Goal: Task Accomplishment & Management: Manage account settings

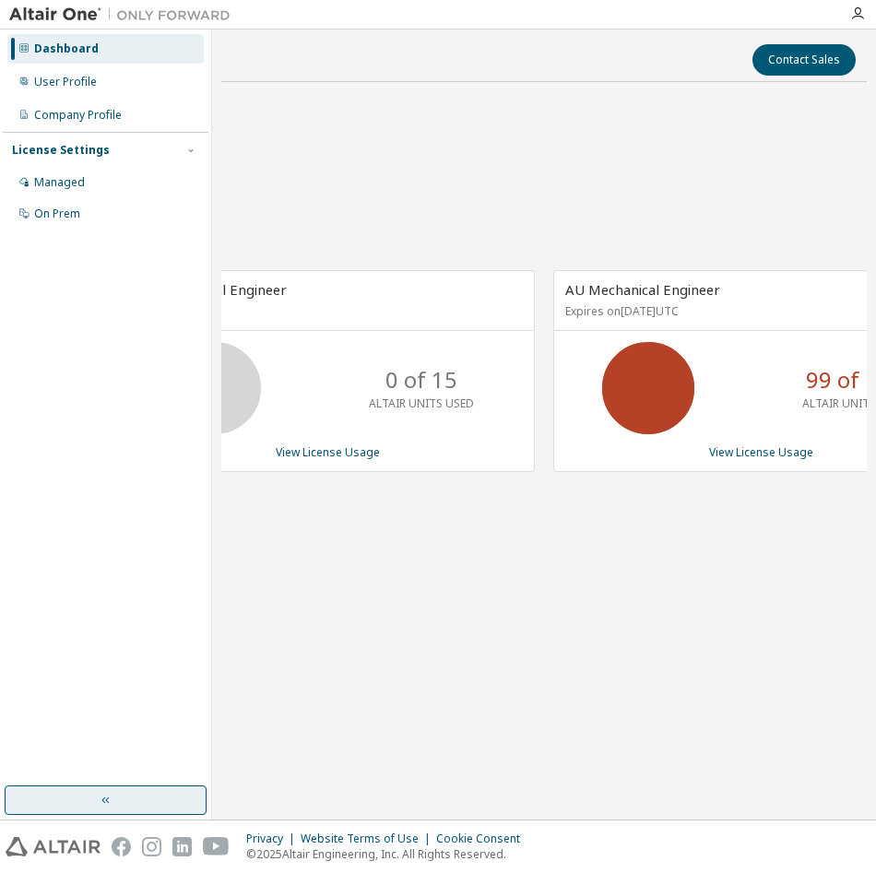
click at [151, 795] on button "button" at bounding box center [106, 801] width 202 height 30
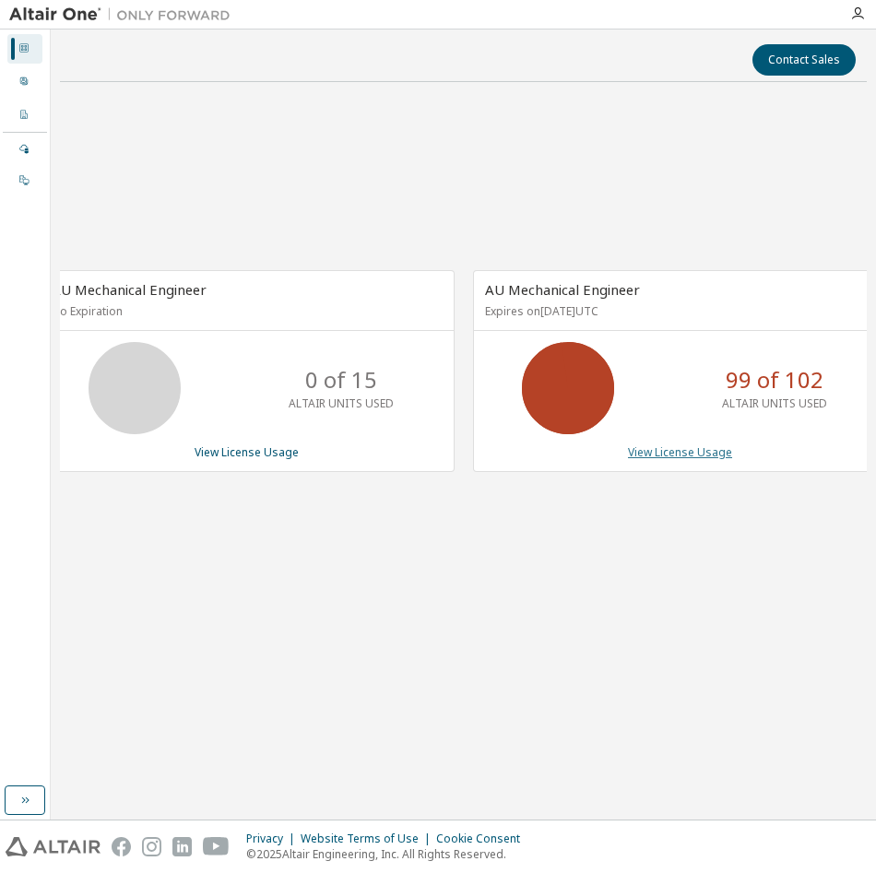
click at [705, 459] on link "View License Usage" at bounding box center [680, 453] width 104 height 16
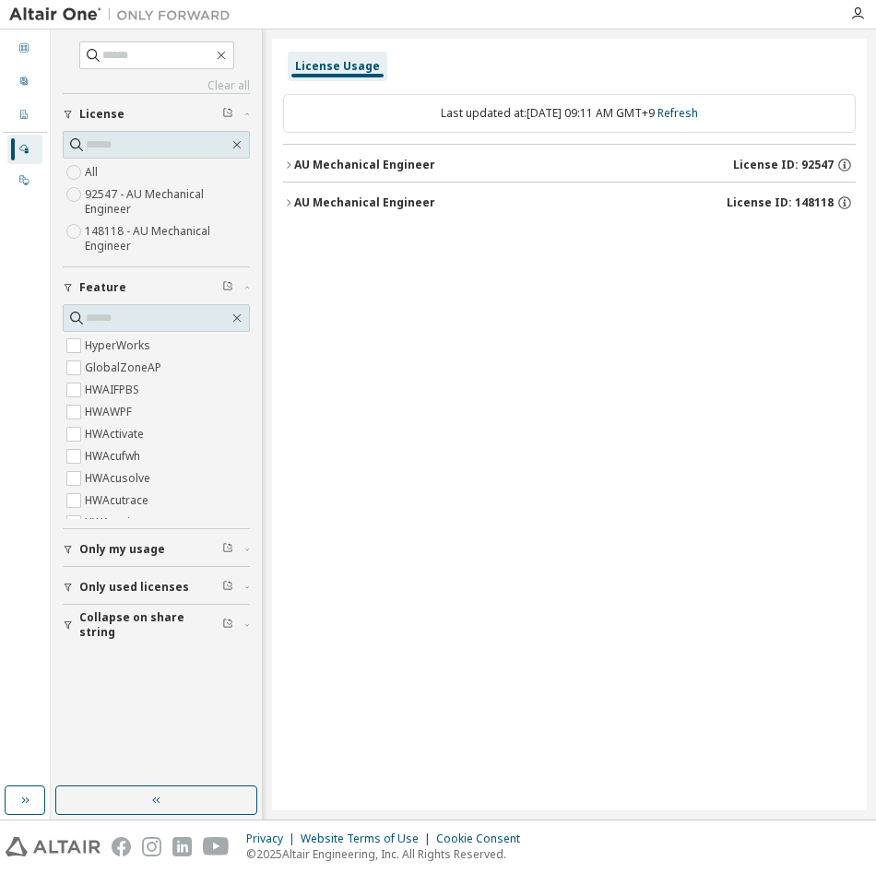
click at [62, 628] on div "Clear all Collapse on share string Only used licenses Only my usage Feature Hyp…" at bounding box center [156, 408] width 206 height 752
click at [143, 630] on span "Collapse on share string" at bounding box center [150, 626] width 143 height 30
click at [171, 622] on span "Collapse on share string" at bounding box center [150, 626] width 143 height 30
click at [288, 163] on icon "button" at bounding box center [288, 165] width 11 height 11
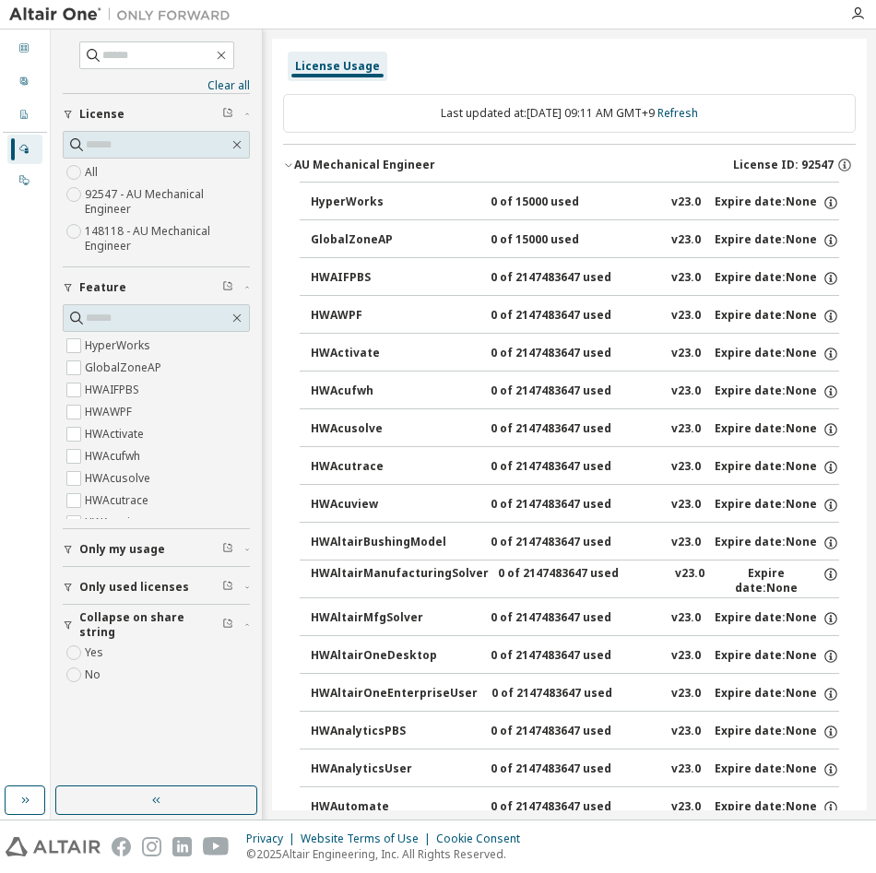
click at [288, 163] on icon "button" at bounding box center [288, 165] width 11 height 11
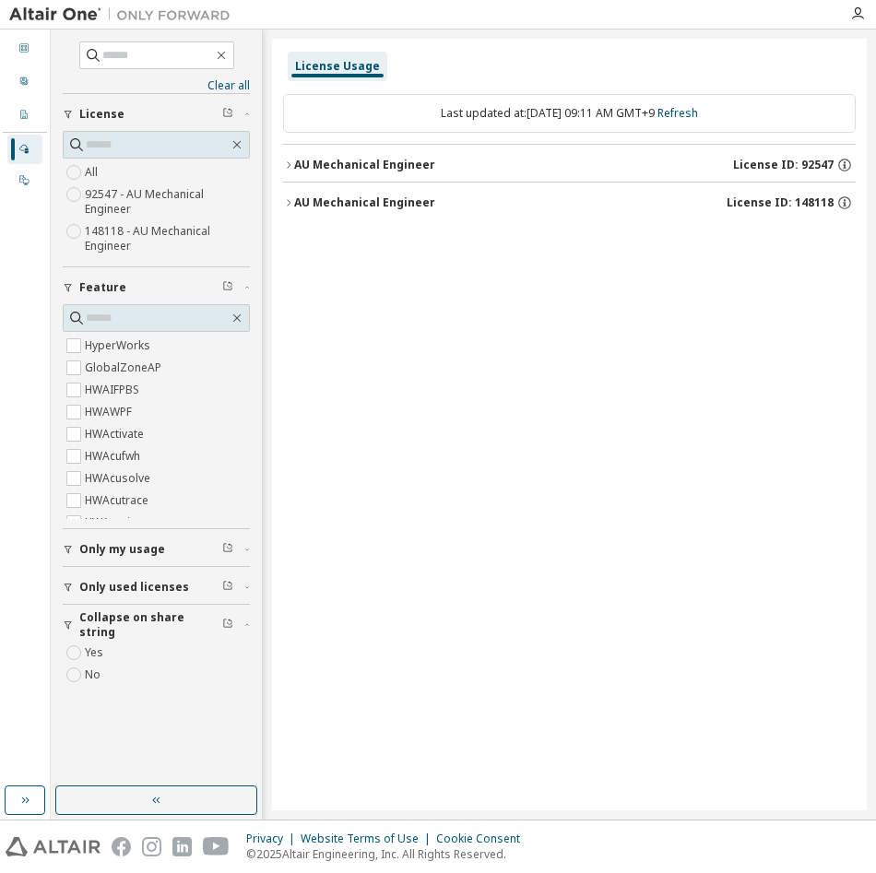
click at [284, 204] on icon "button" at bounding box center [288, 202] width 11 height 11
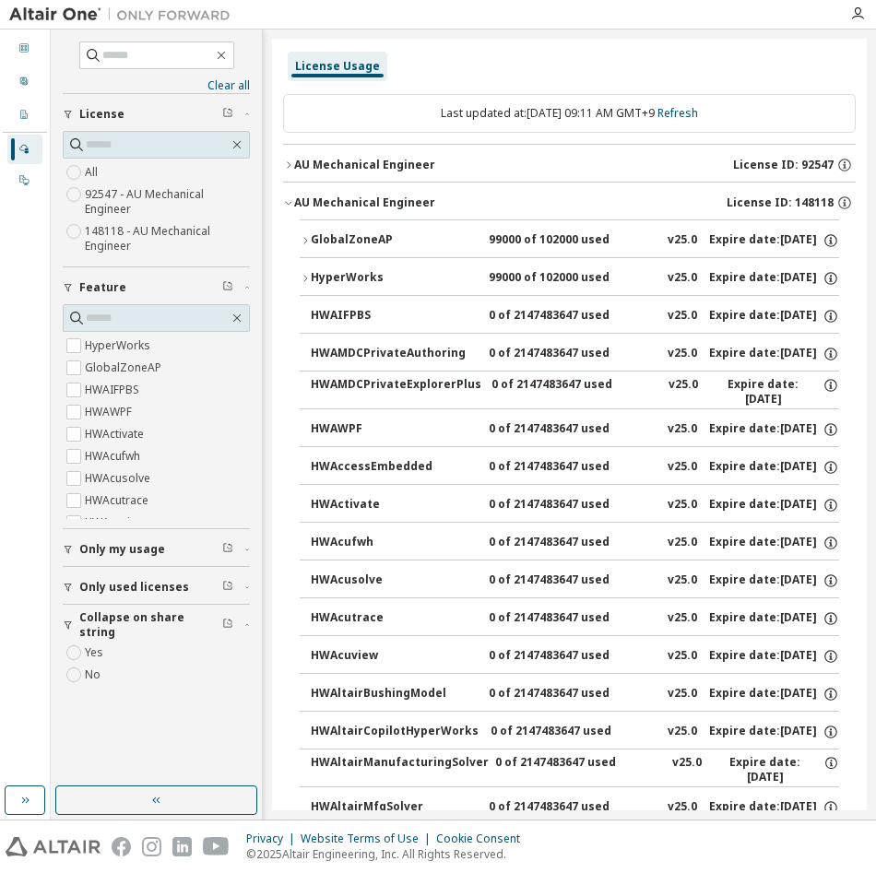
click at [306, 243] on icon "button" at bounding box center [305, 240] width 11 height 11
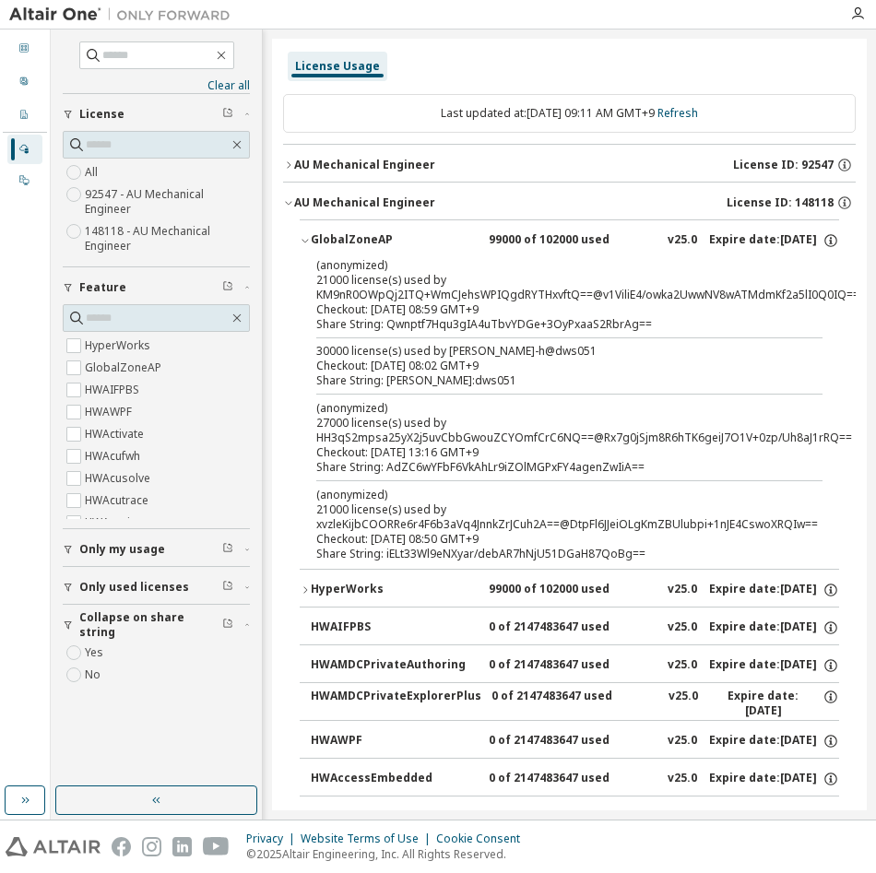
click at [306, 243] on icon "button" at bounding box center [305, 240] width 11 height 11
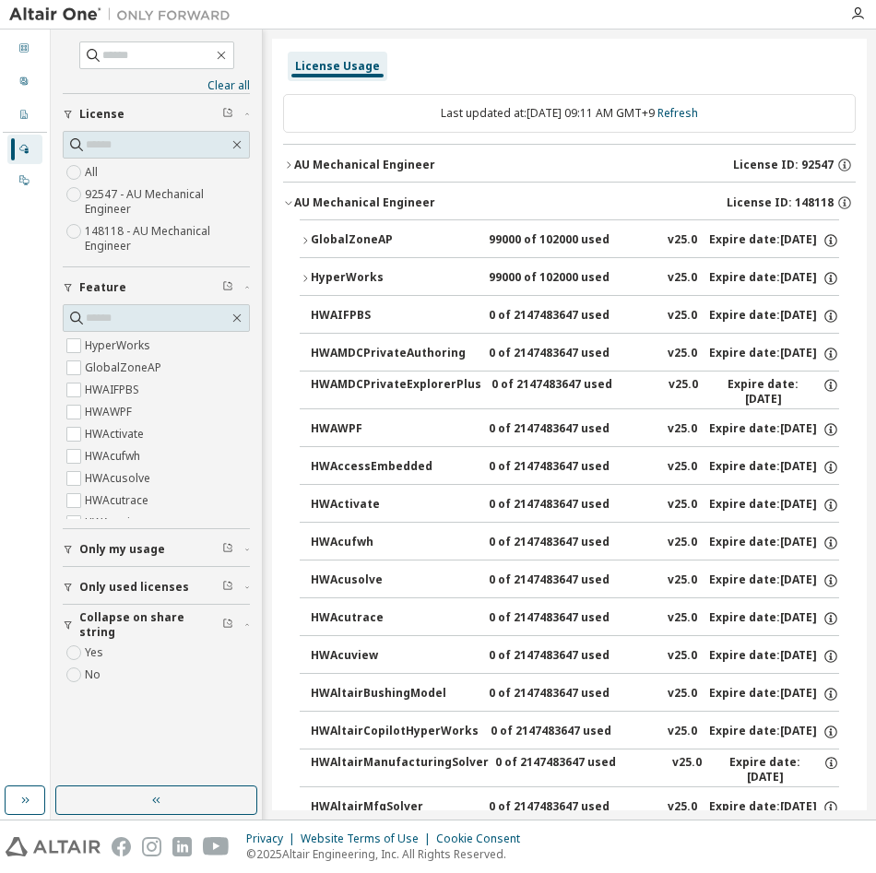
click at [307, 275] on icon "button" at bounding box center [305, 278] width 11 height 11
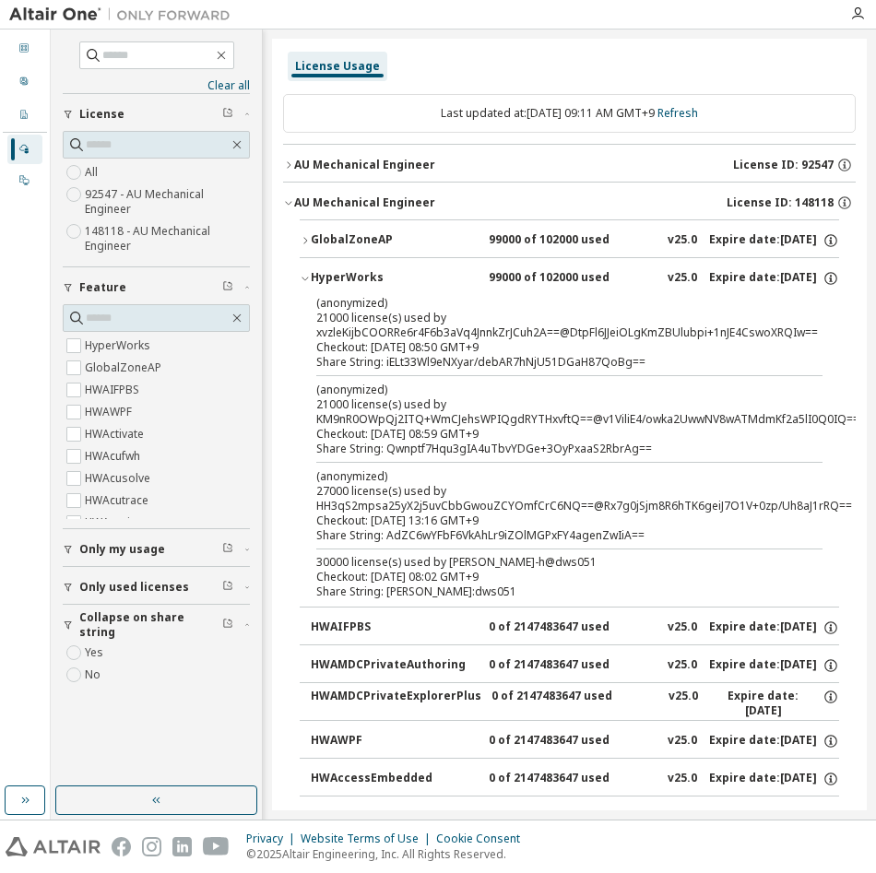
click at [307, 275] on icon "button" at bounding box center [305, 278] width 11 height 11
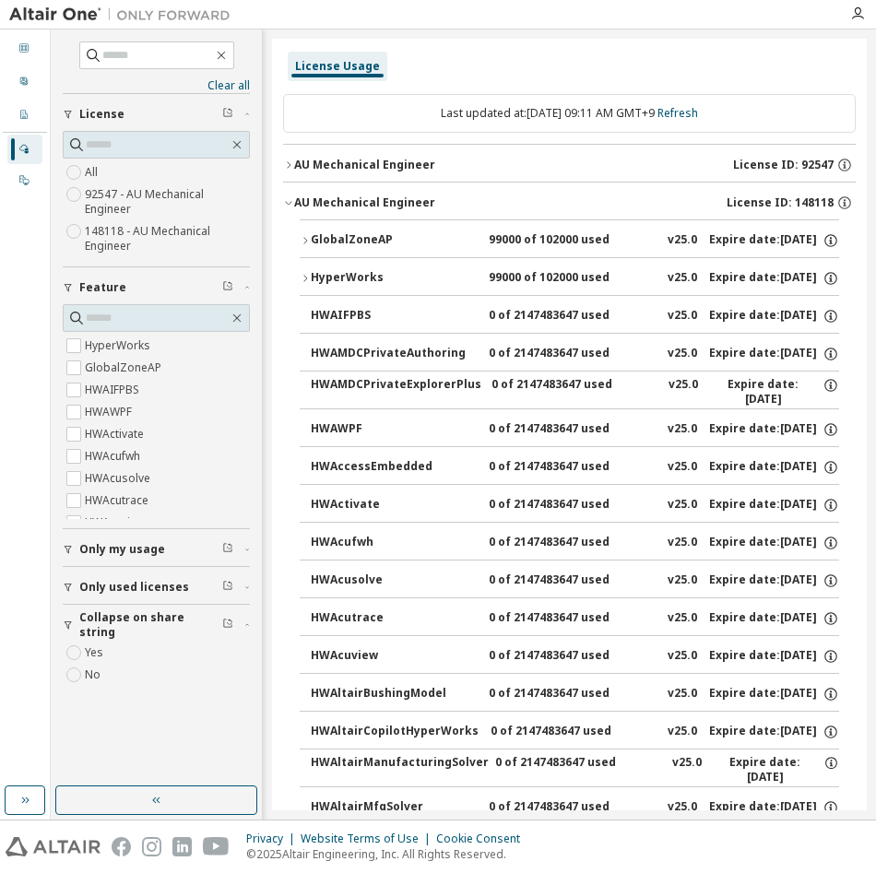
click at [303, 241] on icon "button" at bounding box center [305, 240] width 11 height 11
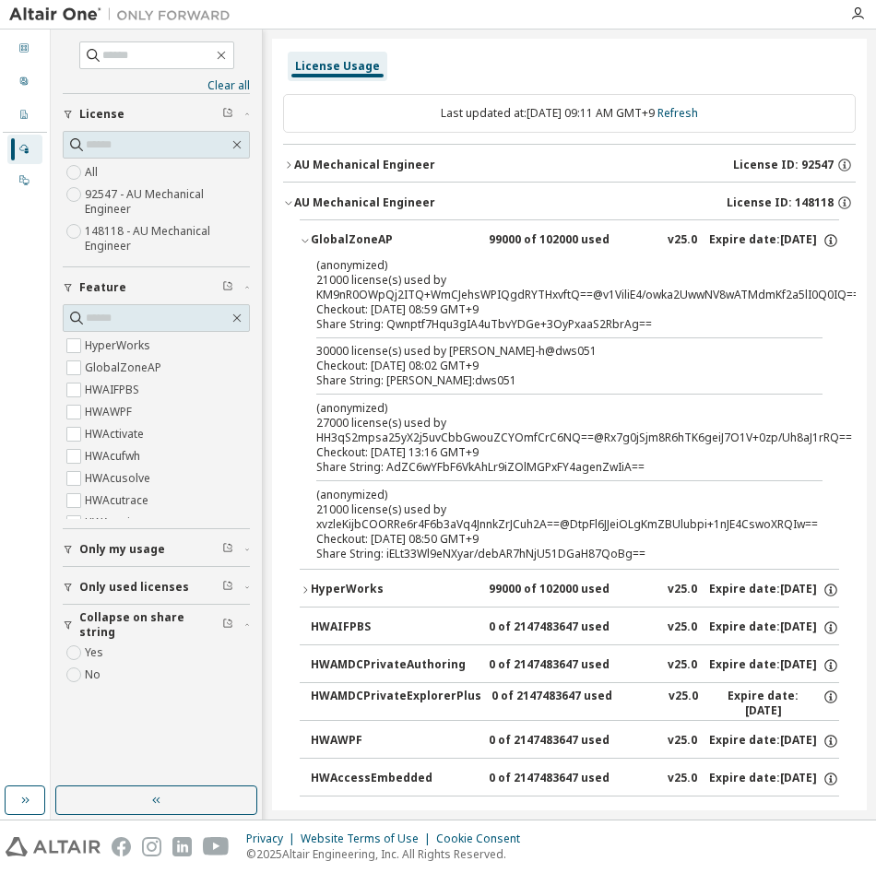
click at [303, 241] on icon "button" at bounding box center [305, 240] width 11 height 11
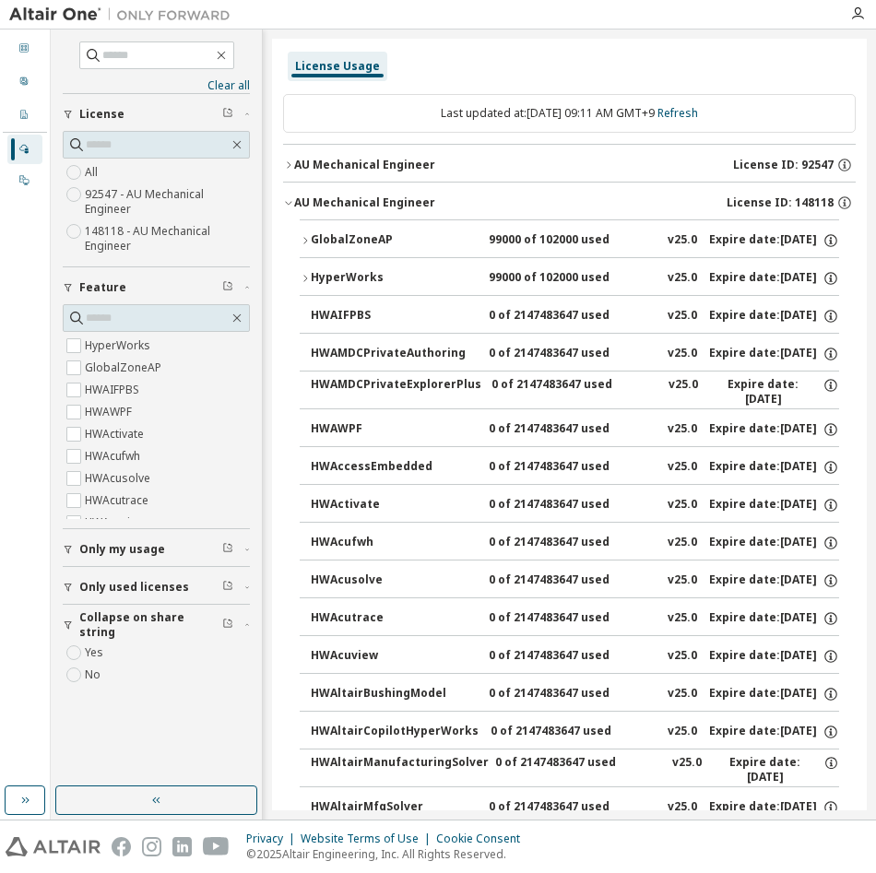
click at [525, 71] on div "License Usage" at bounding box center [569, 66] width 573 height 33
